Goal: Check status: Check status

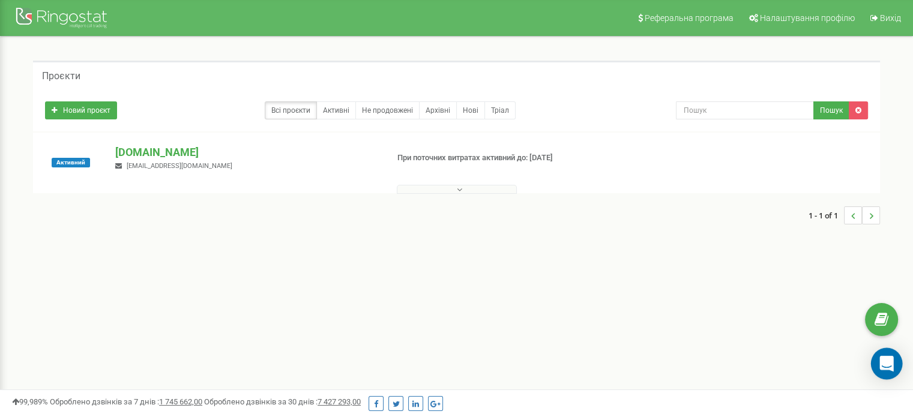
click at [890, 360] on icon "Open Intercom Messenger" at bounding box center [887, 364] width 14 height 16
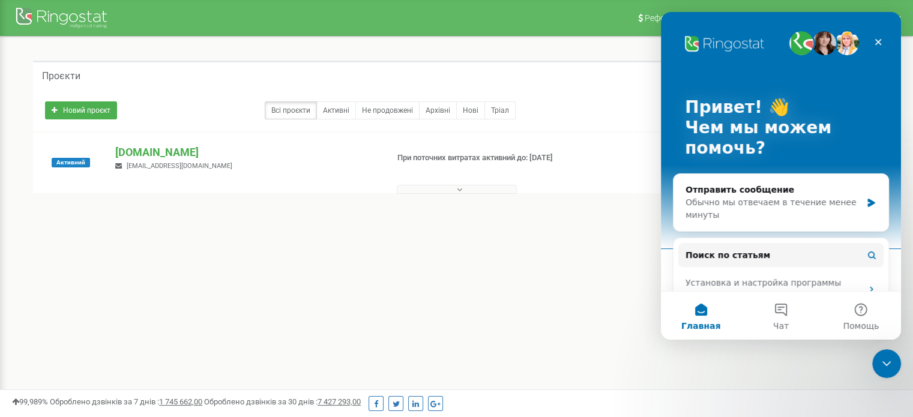
click at [547, 290] on div "Реферальна програма Налаштування профілю Вихід Проєкти Новий проєкт Всі проєкти…" at bounding box center [456, 360] width 913 height 720
click at [887, 40] on div "Закрыть" at bounding box center [879, 42] width 22 height 22
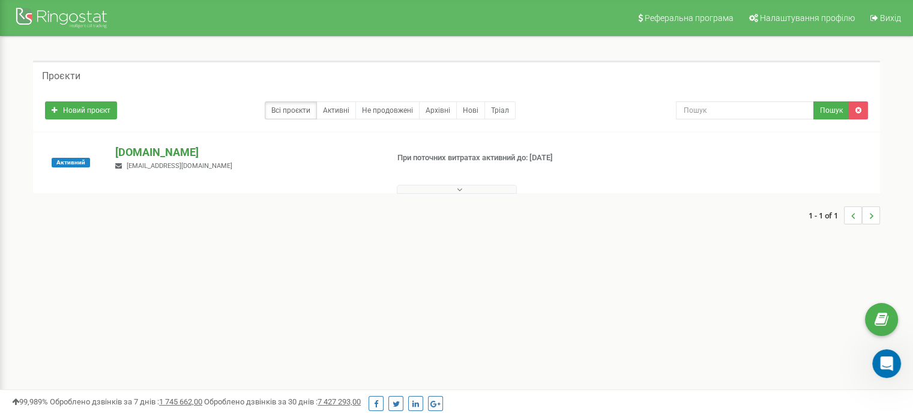
click at [138, 147] on p "[DOMAIN_NAME]" at bounding box center [246, 153] width 262 height 16
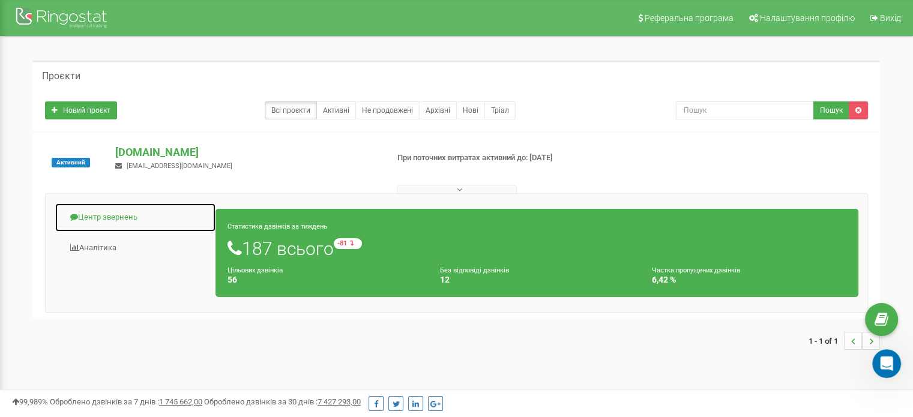
click at [99, 222] on link "Центр звернень" at bounding box center [135, 217] width 161 height 29
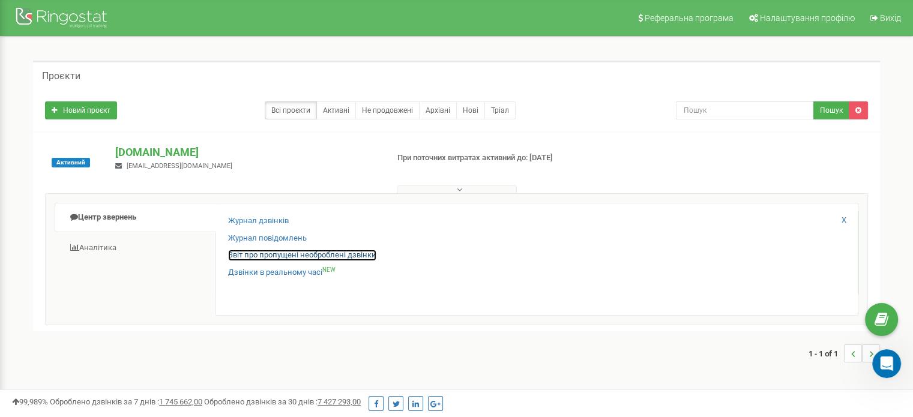
click at [232, 255] on link "Звіт про пропущені необроблені дзвінки" at bounding box center [302, 255] width 148 height 11
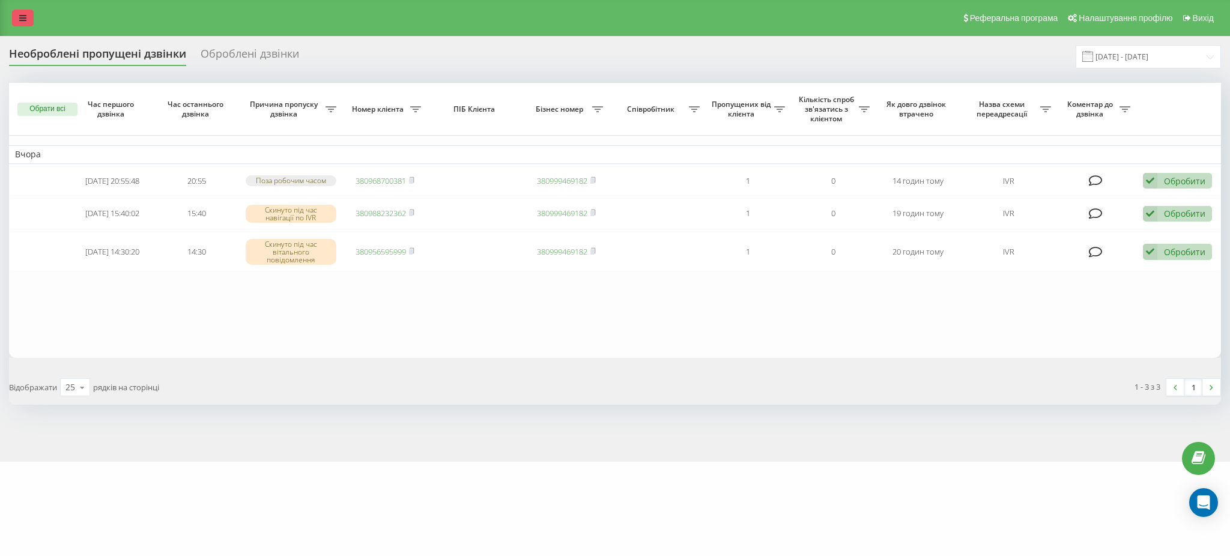
click at [25, 20] on icon at bounding box center [22, 18] width 7 height 8
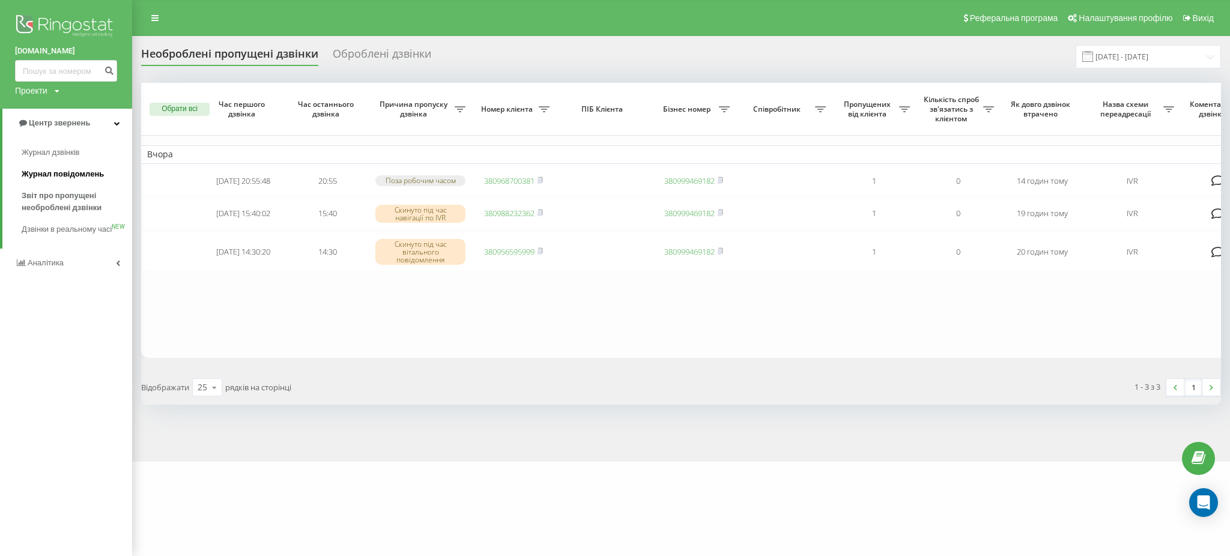
click at [77, 173] on span "Журнал повідомлень" at bounding box center [63, 174] width 82 height 12
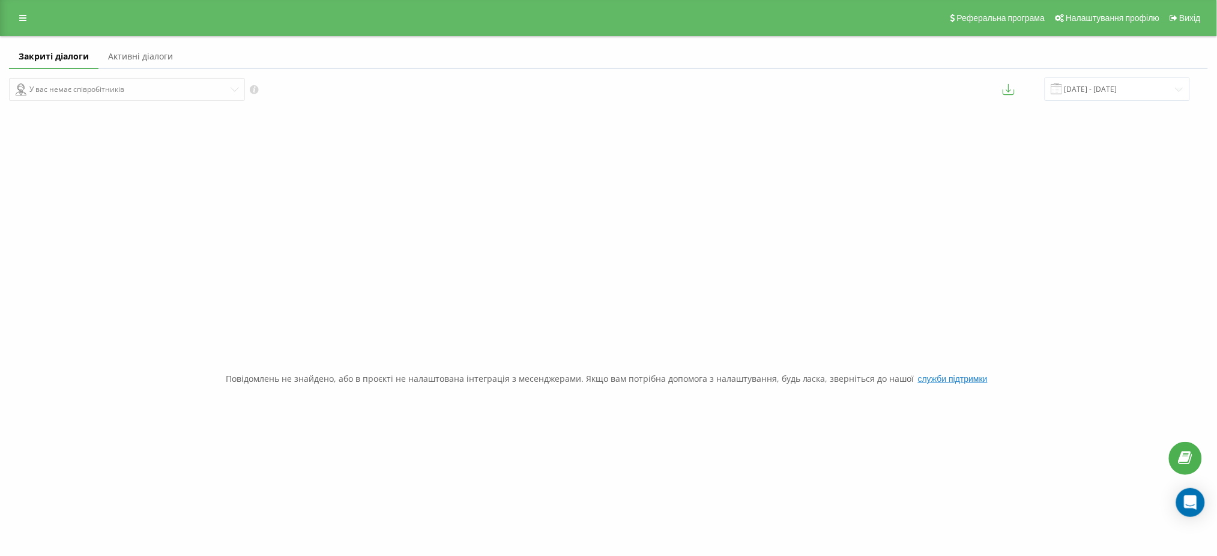
click at [142, 51] on link "Активні діалоги" at bounding box center [140, 57] width 84 height 24
